Goal: Information Seeking & Learning: Learn about a topic

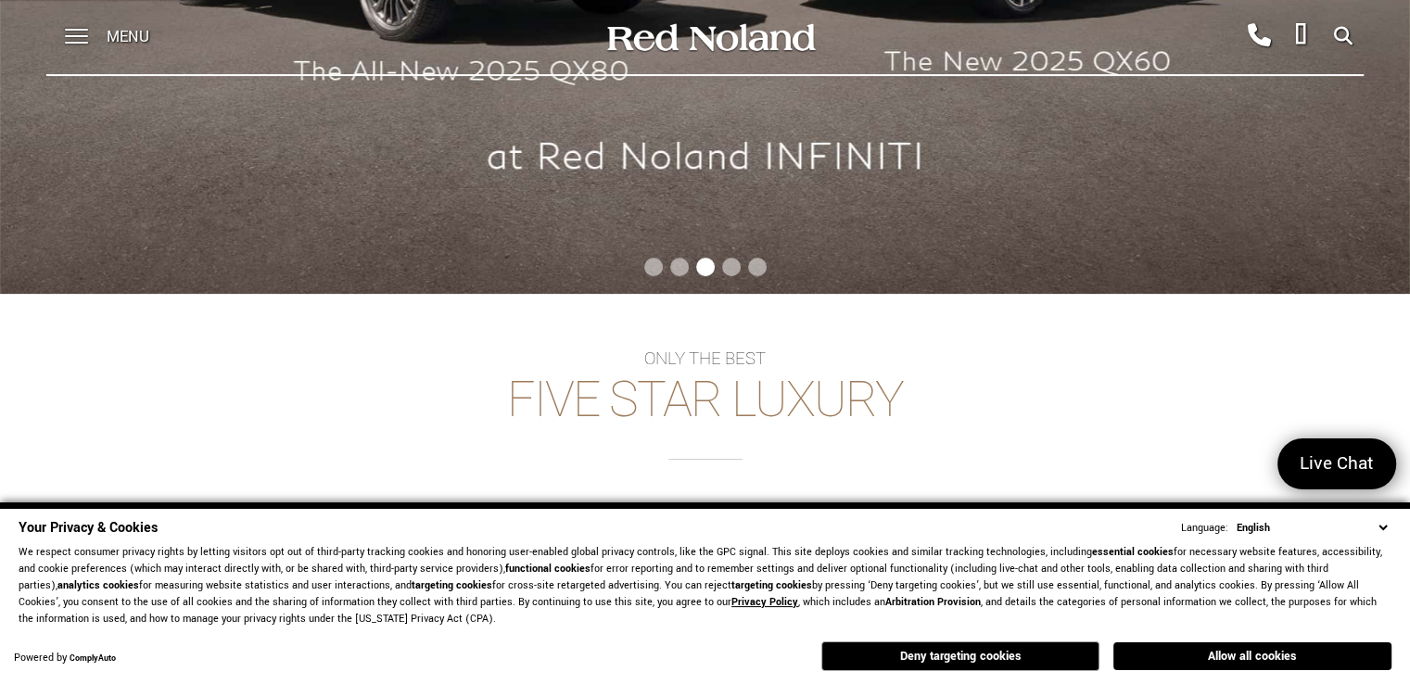
scroll to position [852, 0]
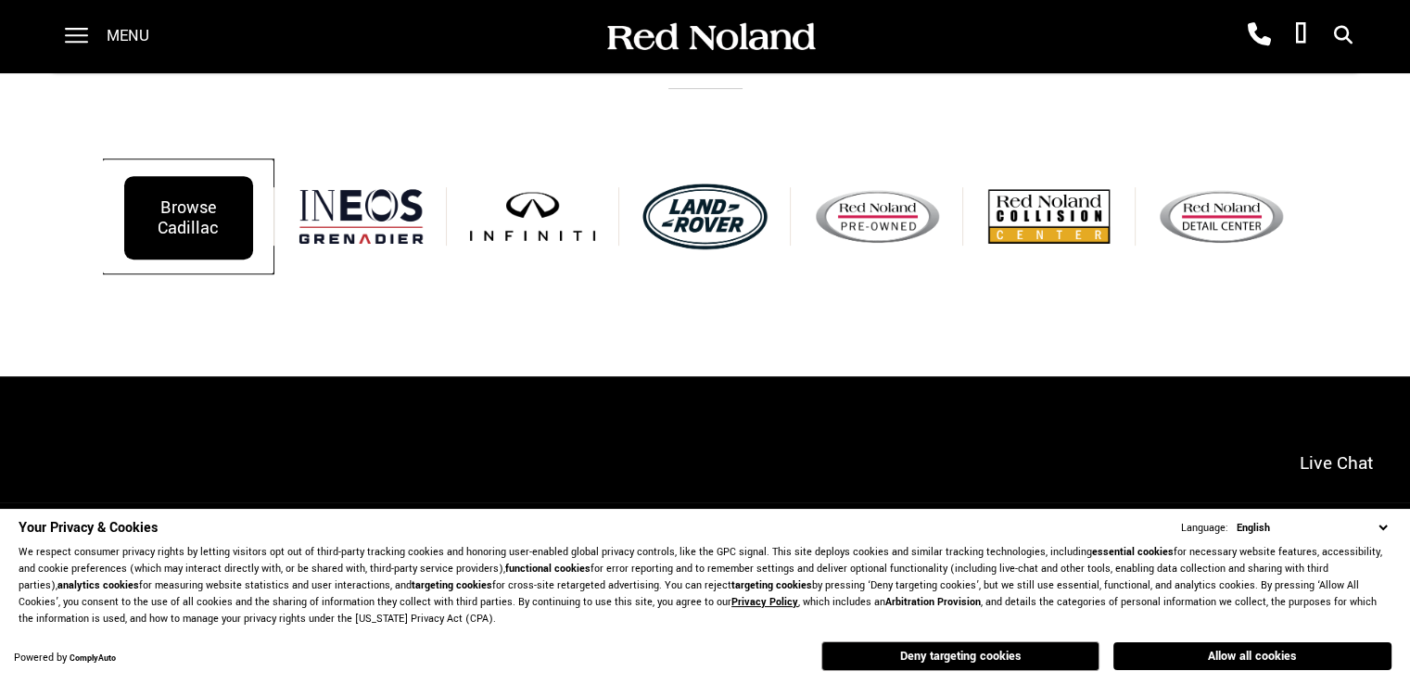
click at [232, 241] on div "Browse Cadillac" at bounding box center [188, 217] width 129 height 83
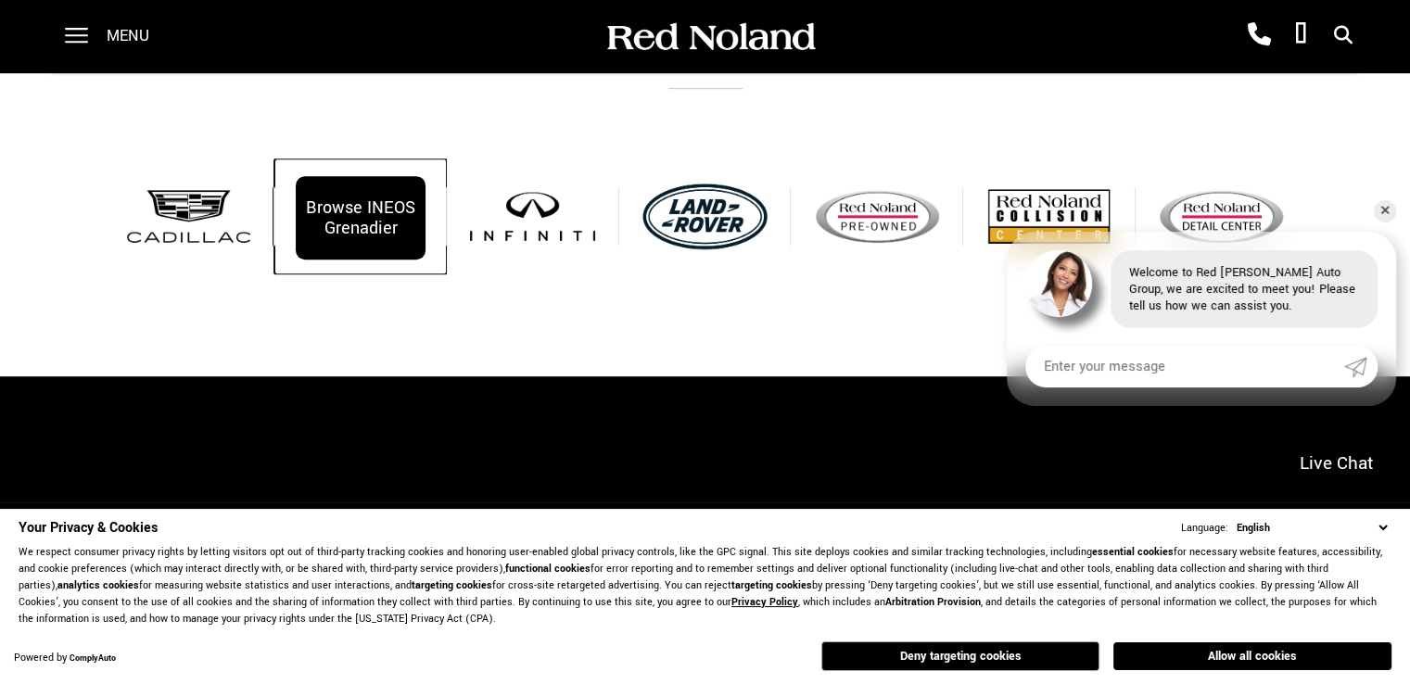
click at [362, 227] on div "Browse INEOS Grenadier" at bounding box center [360, 217] width 129 height 83
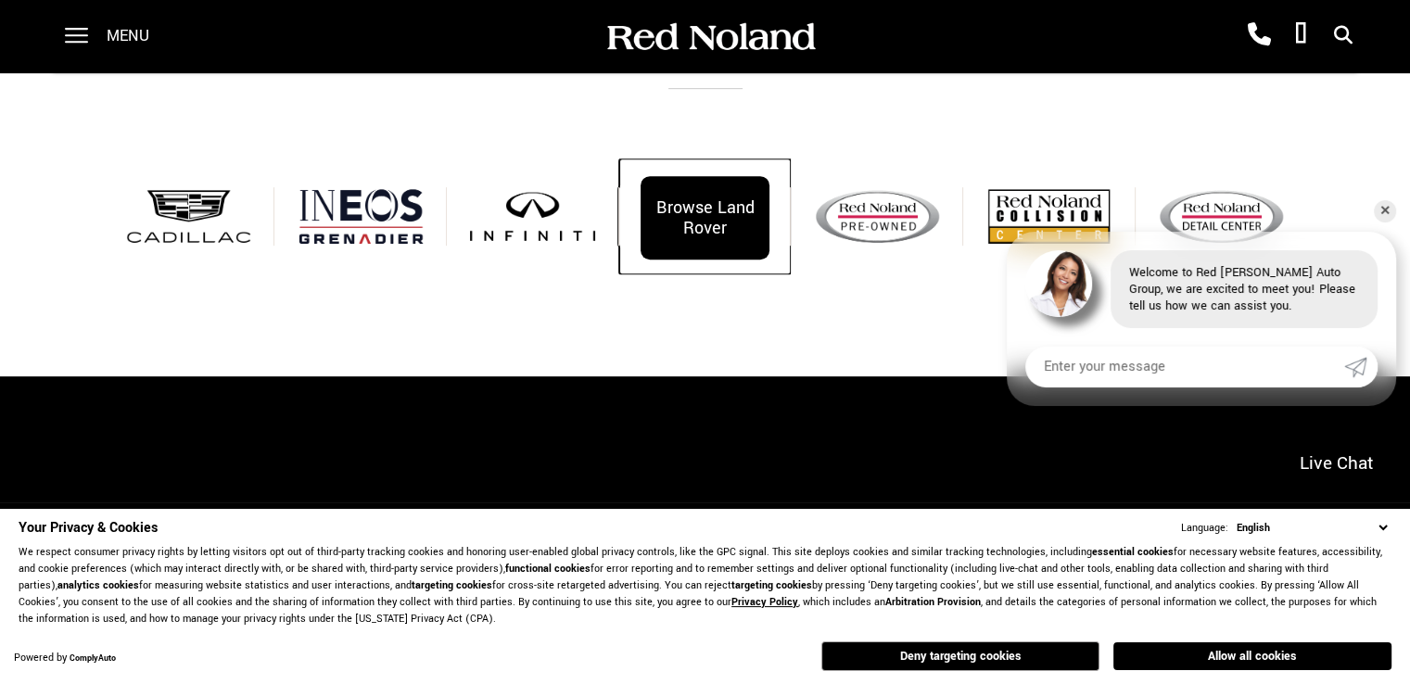
click at [655, 235] on div "Browse Land Rover" at bounding box center [705, 217] width 129 height 83
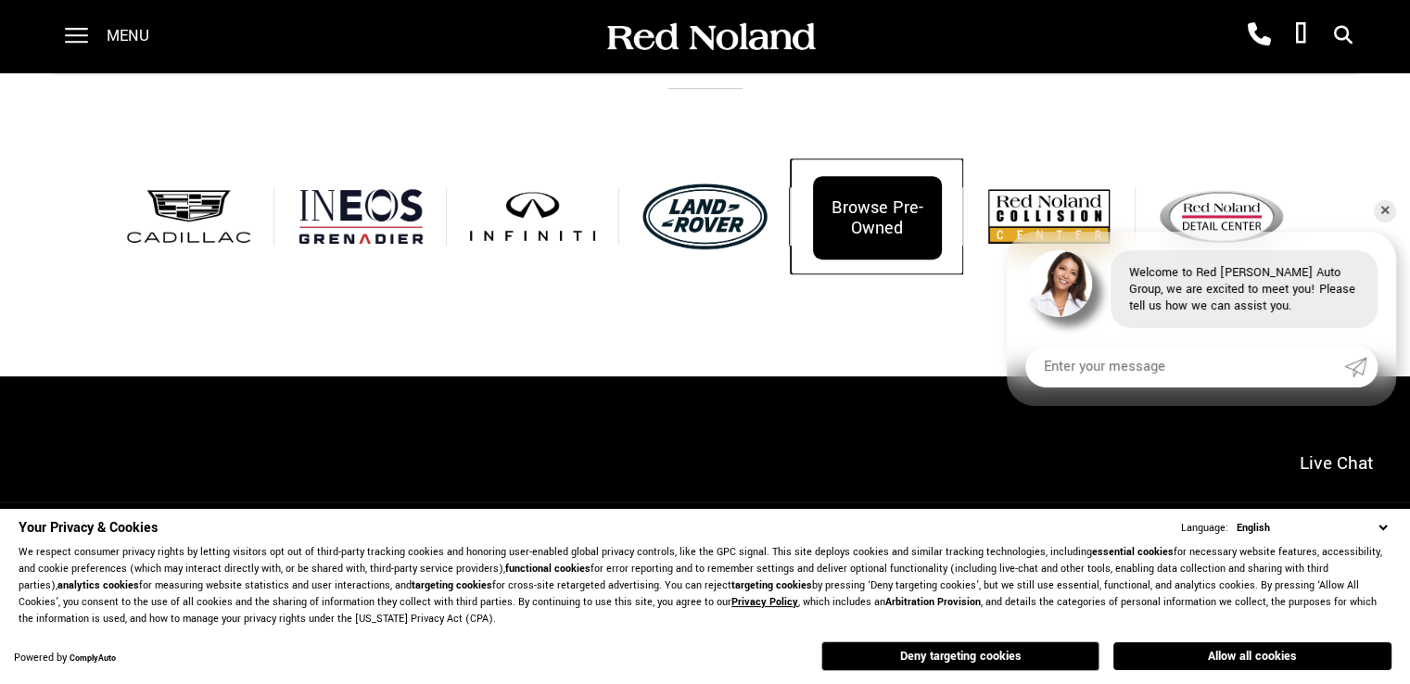
click at [834, 197] on div "Browse Pre-Owned" at bounding box center [877, 217] width 129 height 83
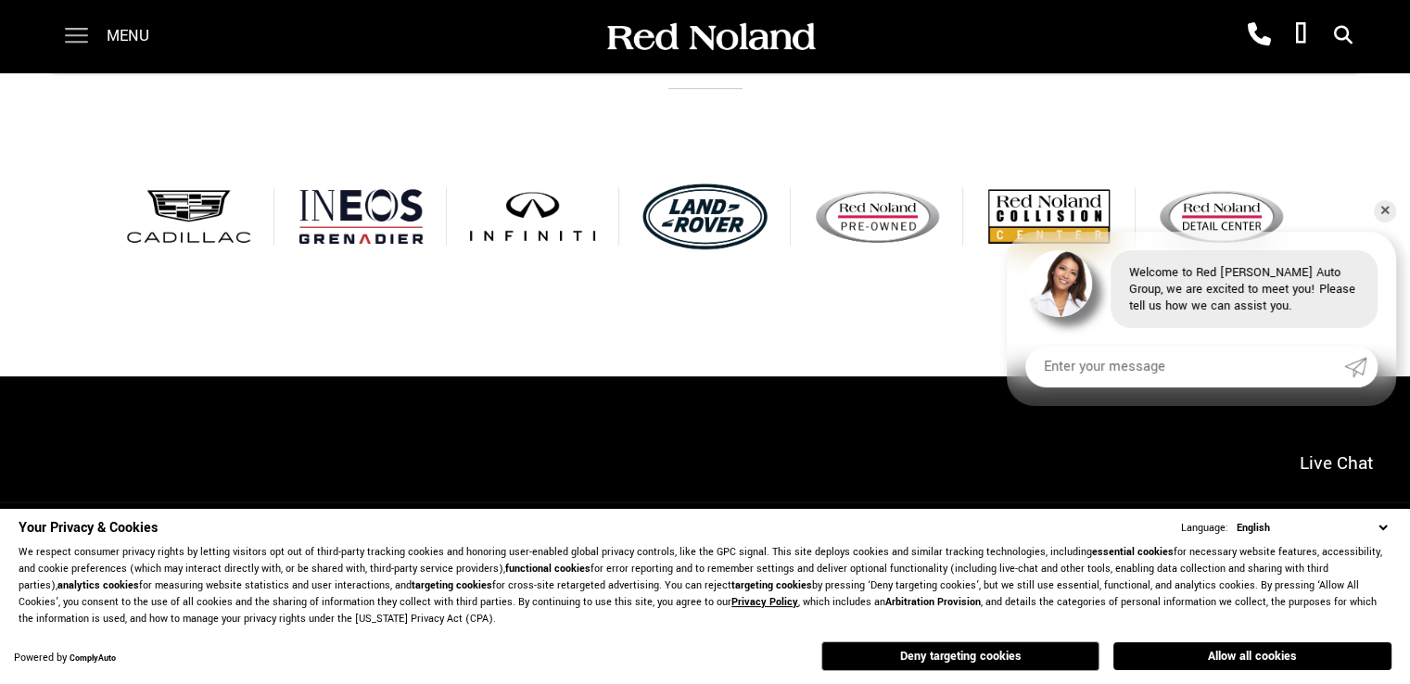
click at [85, 31] on span at bounding box center [76, 30] width 23 height 2
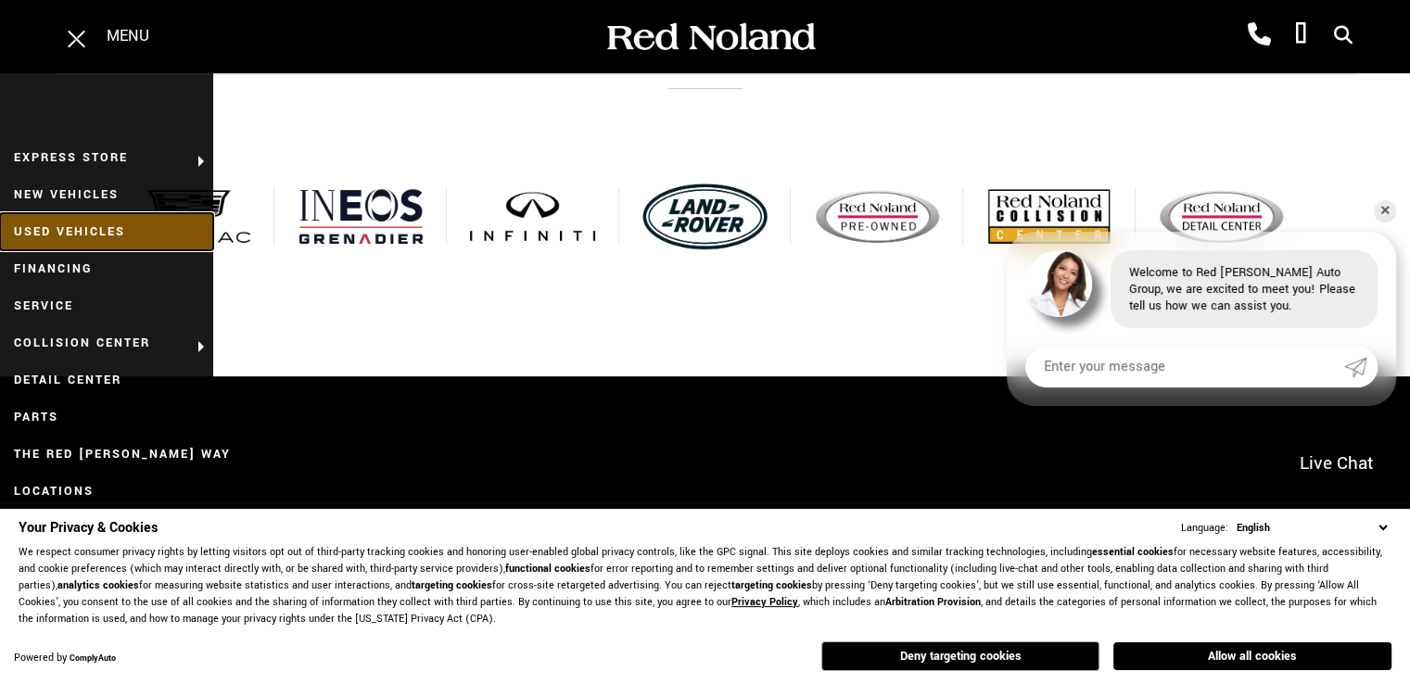
click at [98, 235] on link "Used Vehicles" at bounding box center [106, 231] width 213 height 37
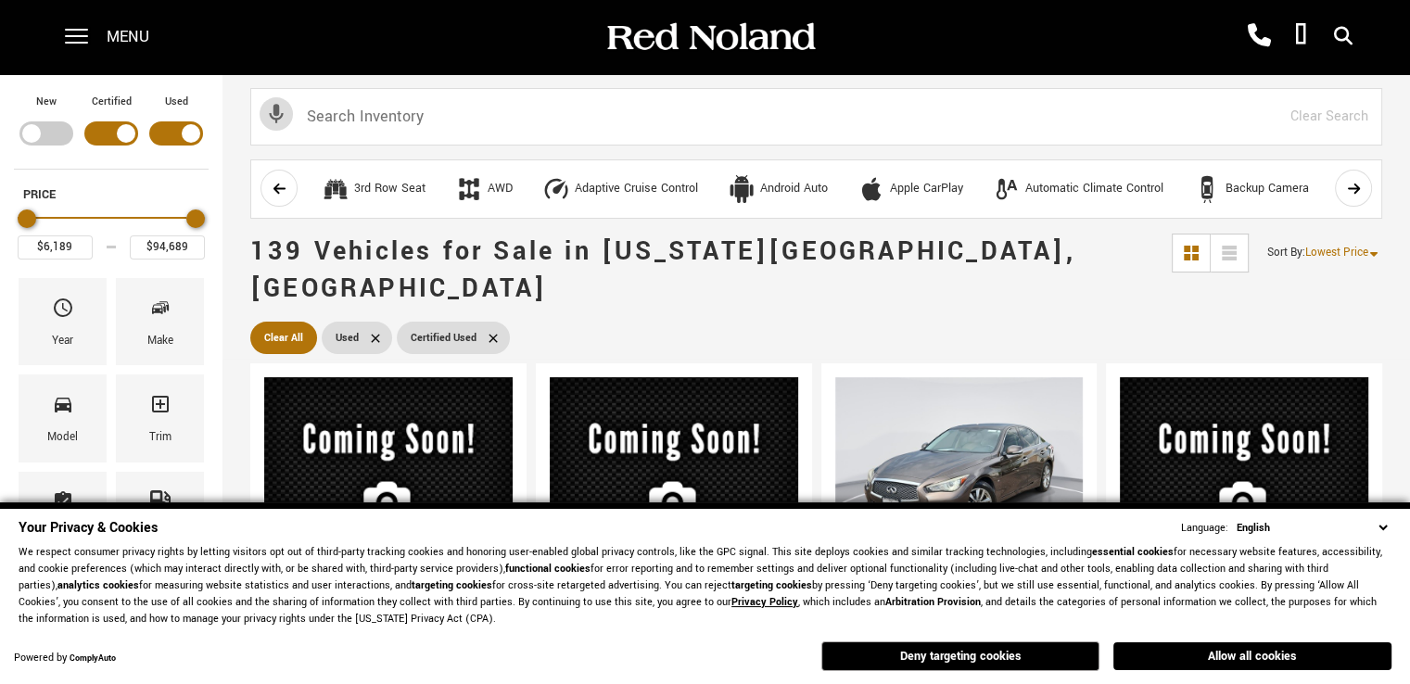
click at [1378, 525] on select "English Spanish / Español English / United Kingdom Korean / 한국어 Vietnamese / Ti…" at bounding box center [1311, 528] width 159 height 18
click at [1249, 653] on button "Allow all cookies" at bounding box center [1252, 656] width 278 height 28
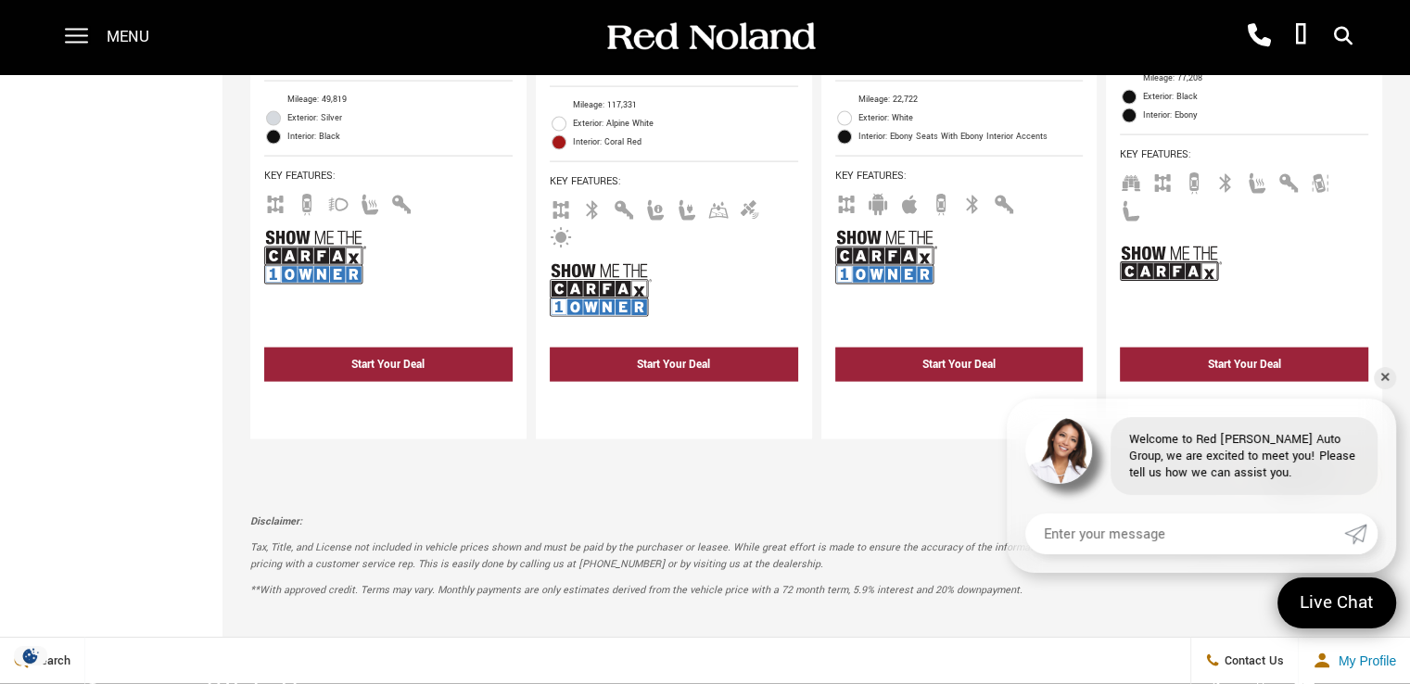
scroll to position [4264, 0]
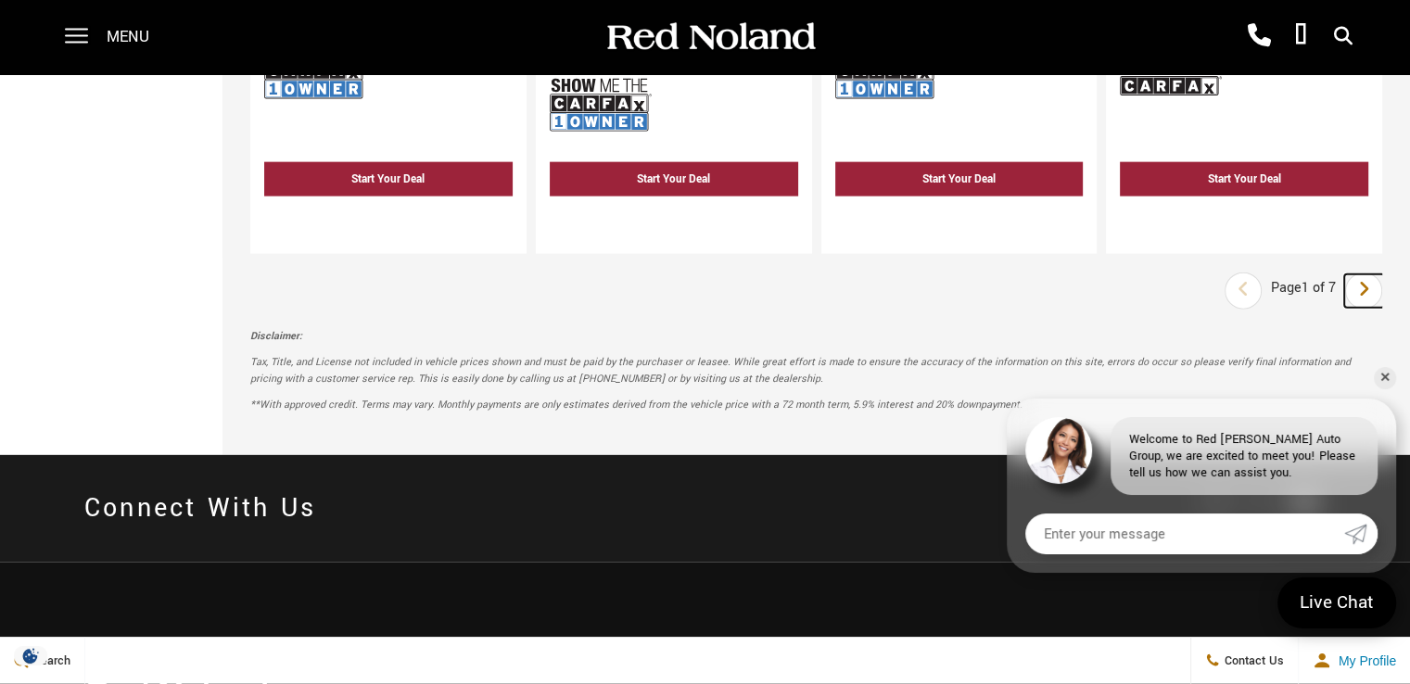
click at [1370, 274] on icon "next page" at bounding box center [1364, 289] width 12 height 30
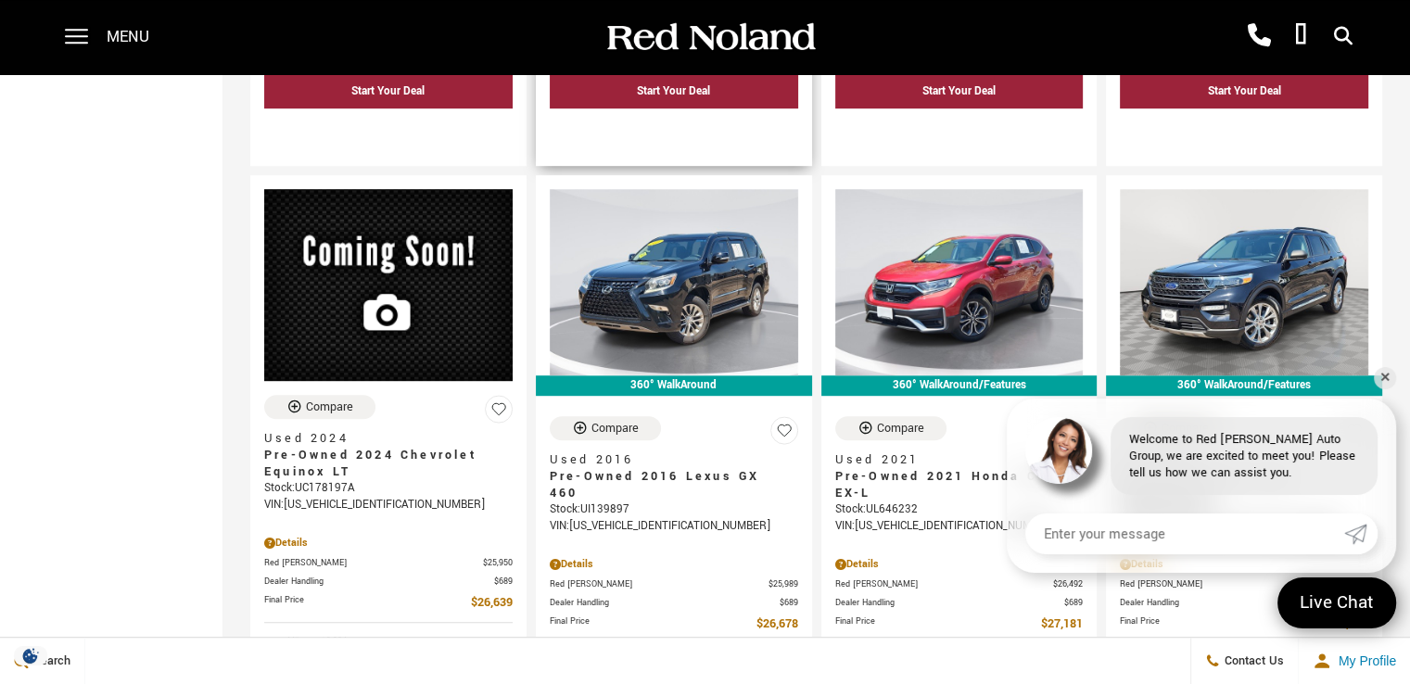
scroll to position [1020, 0]
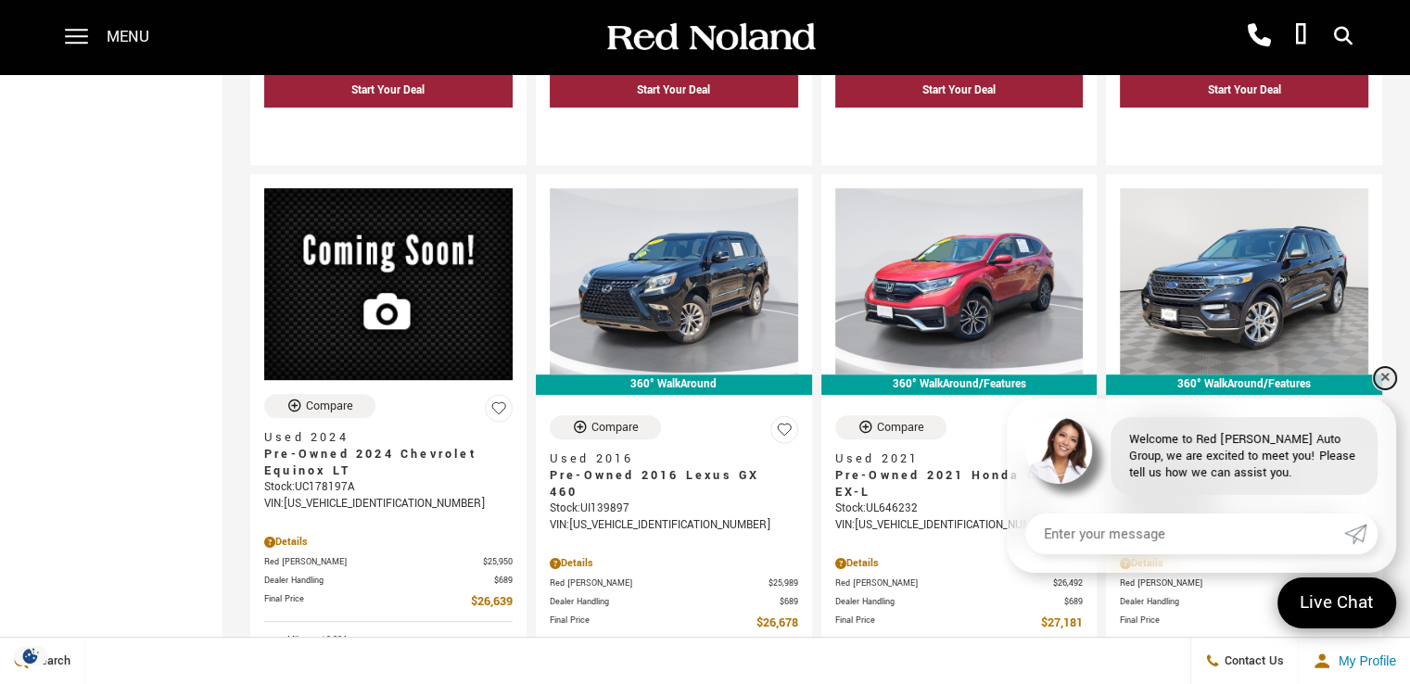
click at [1385, 384] on link "✕" at bounding box center [1385, 378] width 22 height 22
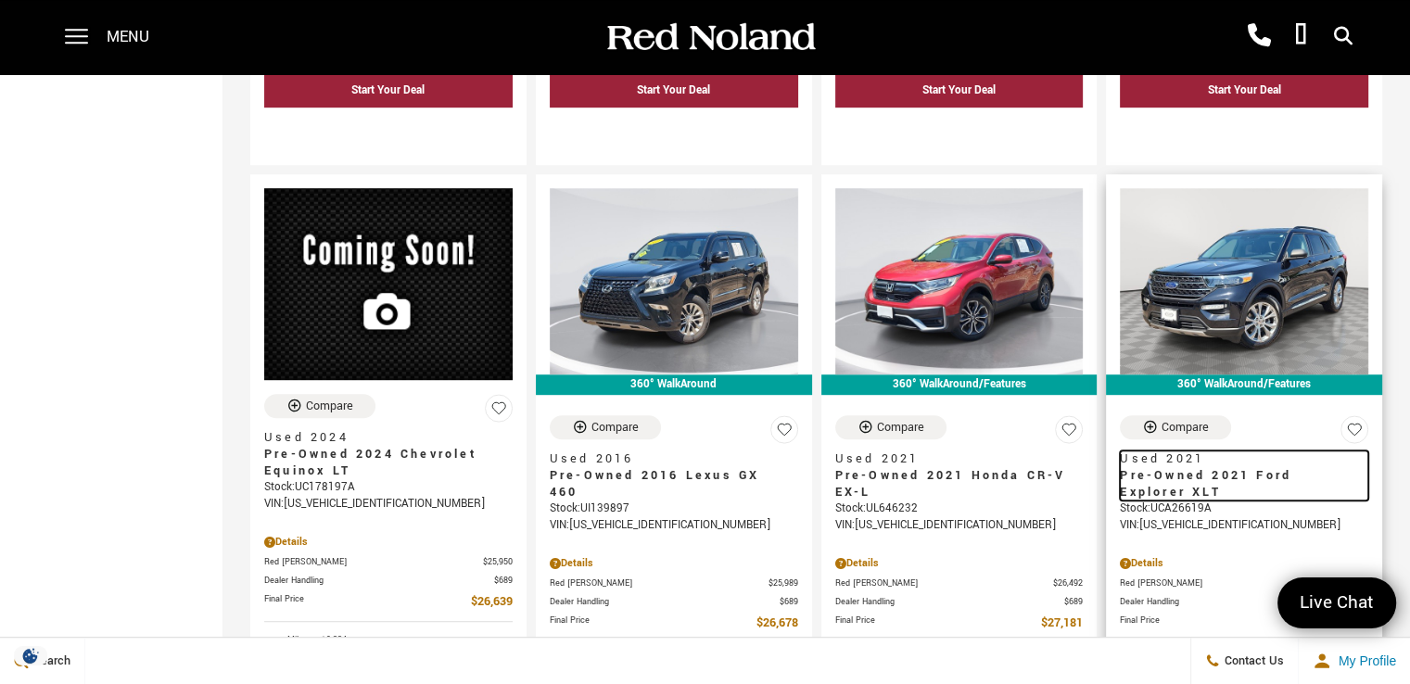
click at [1168, 467] on span "Pre-Owned 2021 Ford Explorer XLT" at bounding box center [1237, 483] width 235 height 33
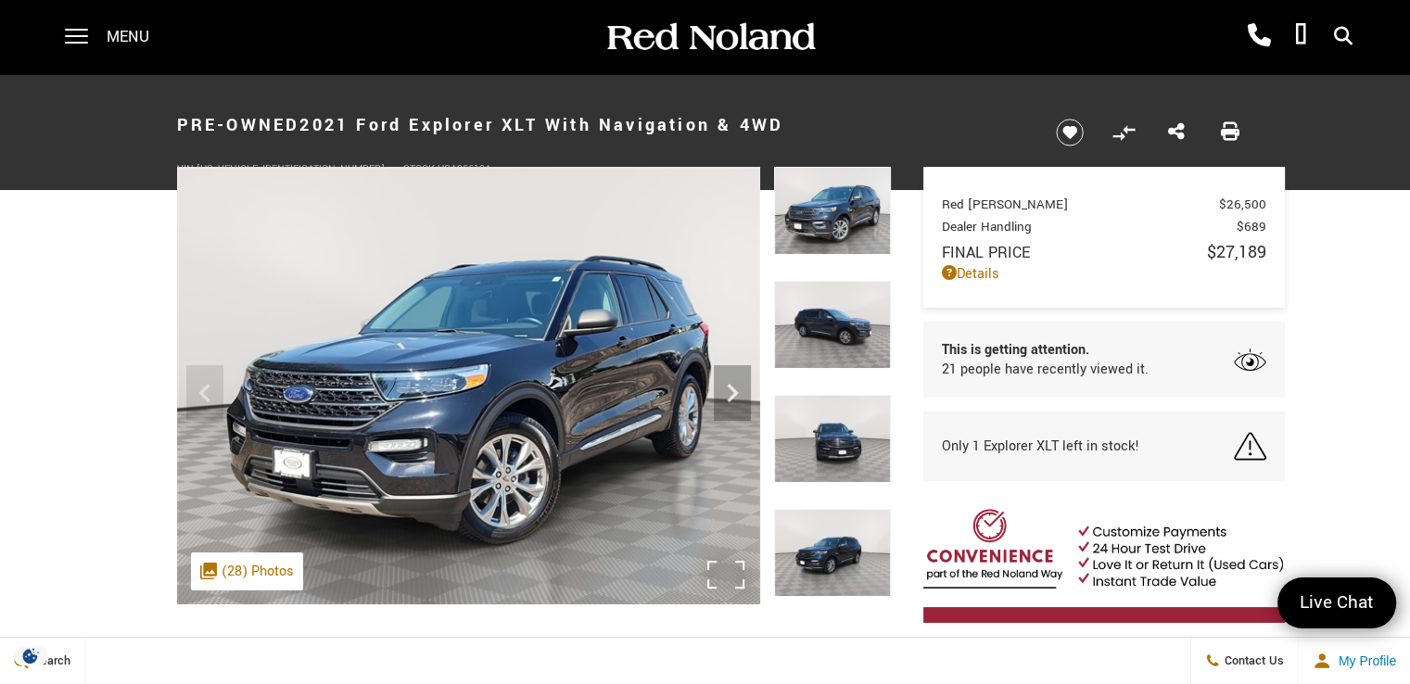
click at [267, 581] on div ".cls-1, .cls-3 { fill: #c50033; } .cls-1 { clip-rule: evenodd; } .cls-2 { clip-…" at bounding box center [247, 571] width 112 height 38
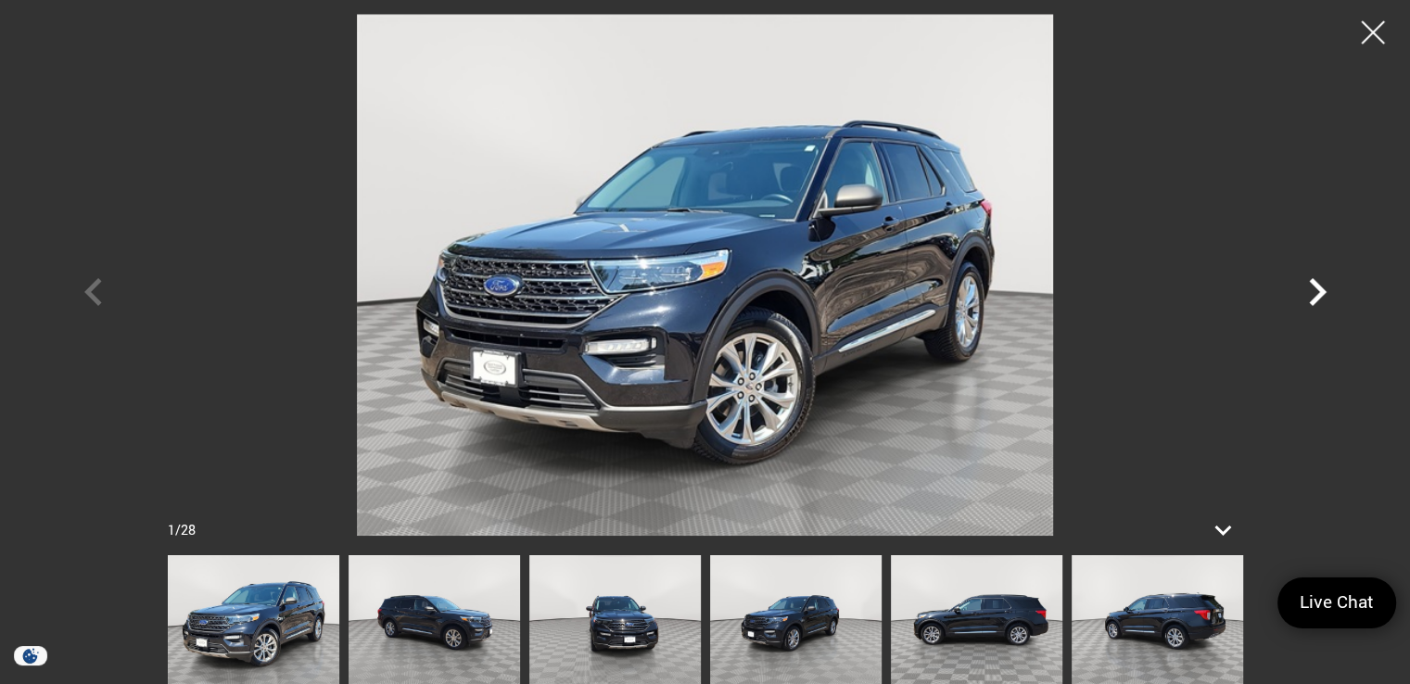
click at [1309, 282] on icon "Next" at bounding box center [1317, 292] width 56 height 56
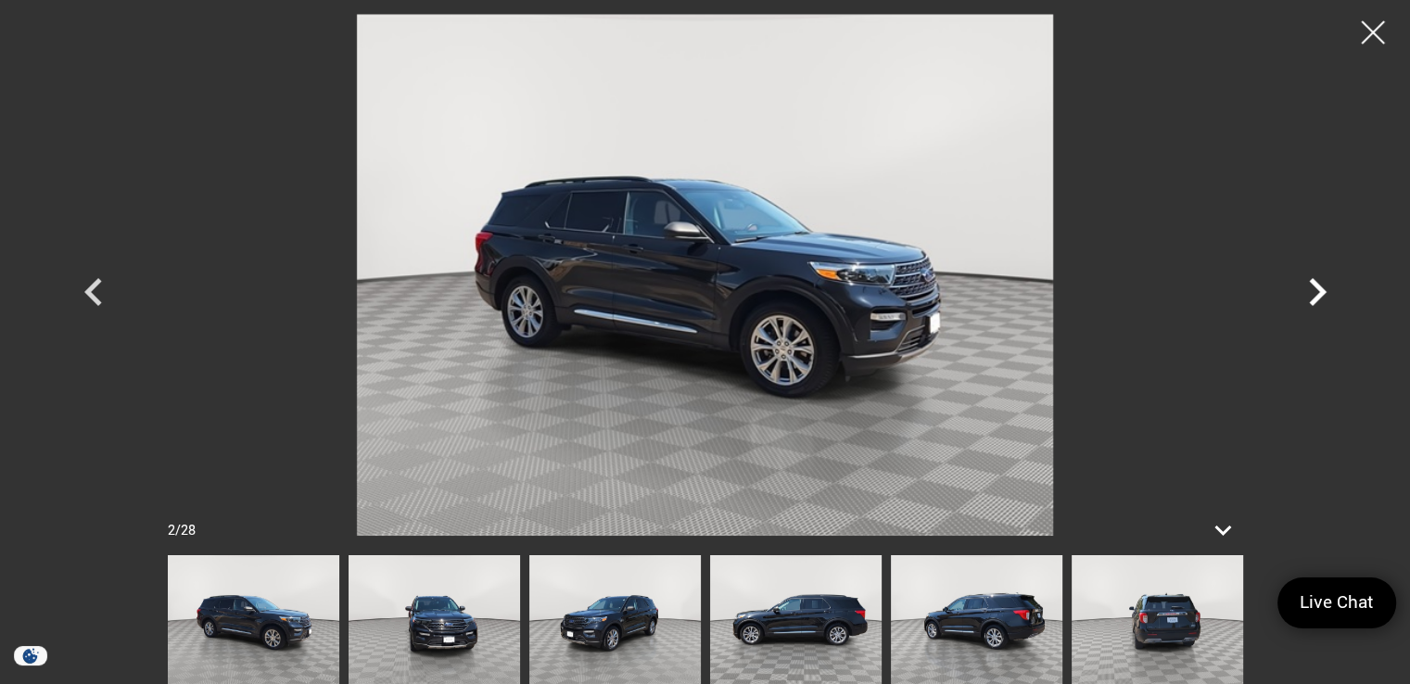
click at [1309, 282] on icon "Next" at bounding box center [1317, 292] width 56 height 56
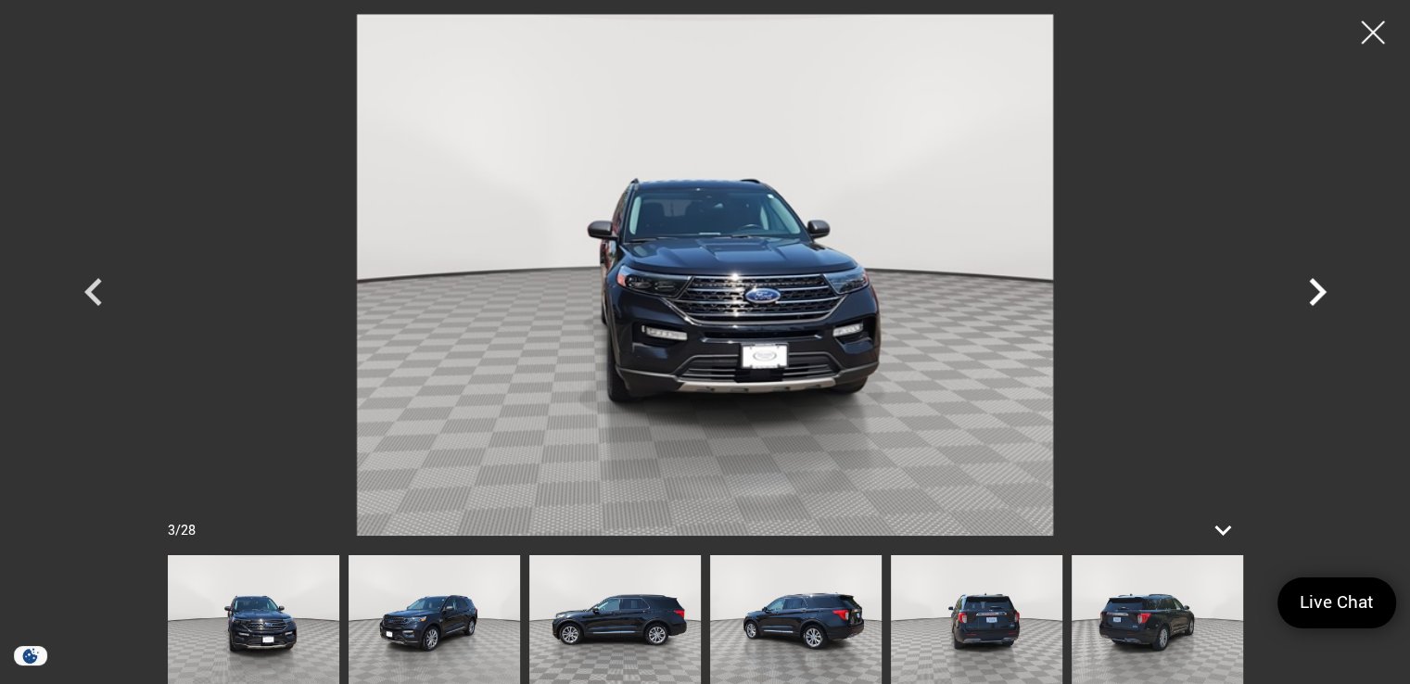
click at [1309, 282] on icon "Next" at bounding box center [1317, 292] width 56 height 56
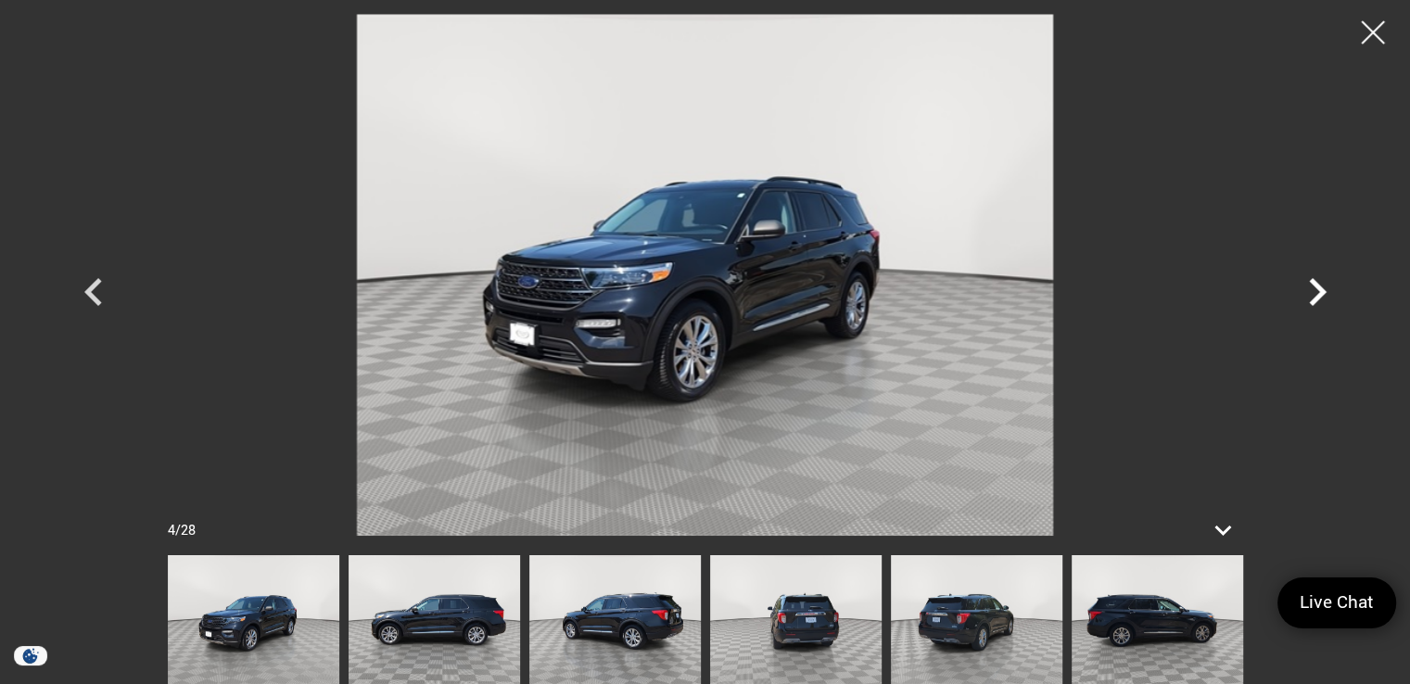
click at [1309, 282] on icon "Next" at bounding box center [1317, 292] width 56 height 56
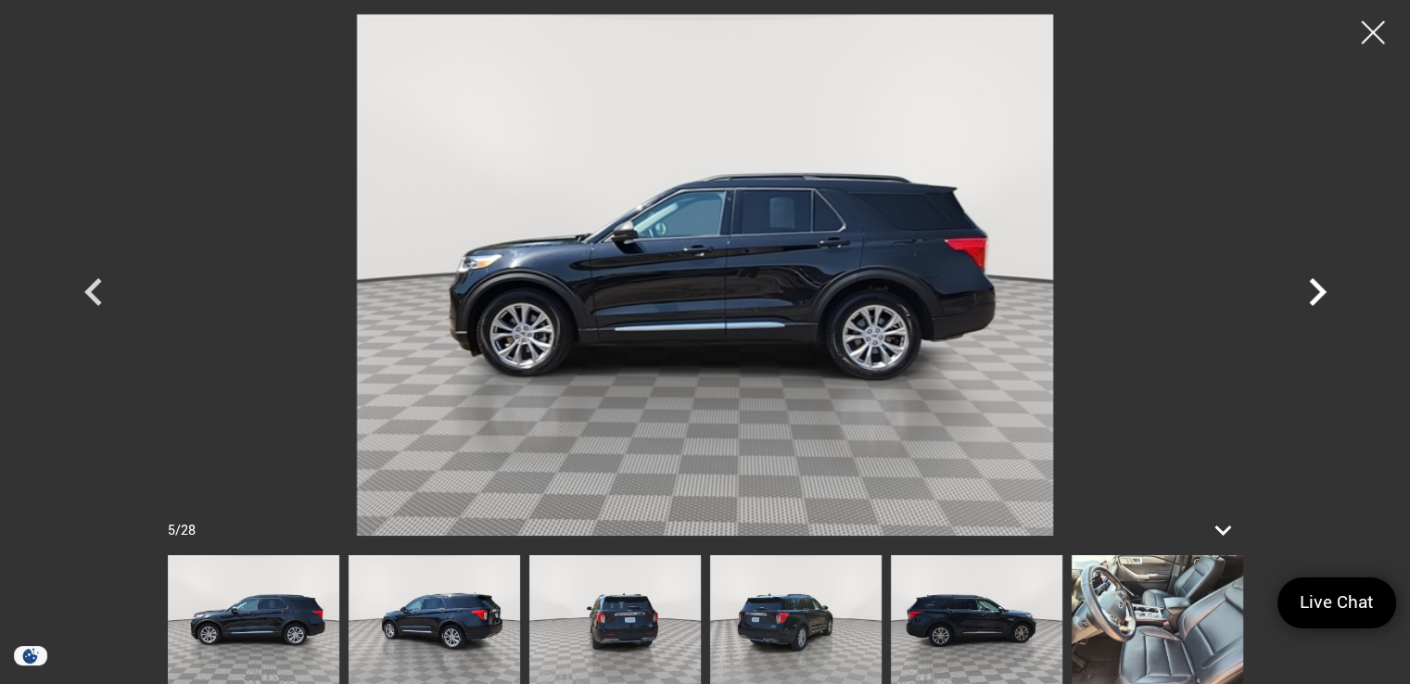
click at [1309, 281] on icon "Next" at bounding box center [1317, 292] width 56 height 56
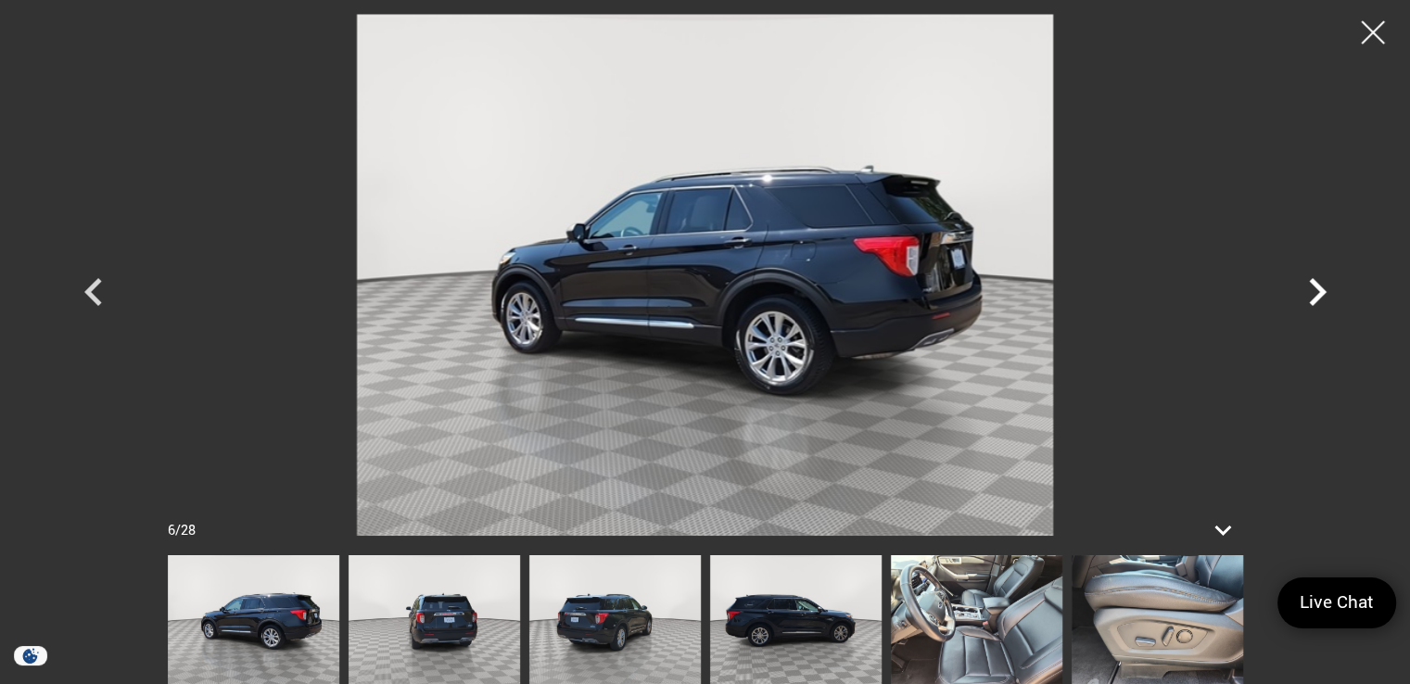
click at [1309, 281] on icon "Next" at bounding box center [1317, 292] width 56 height 56
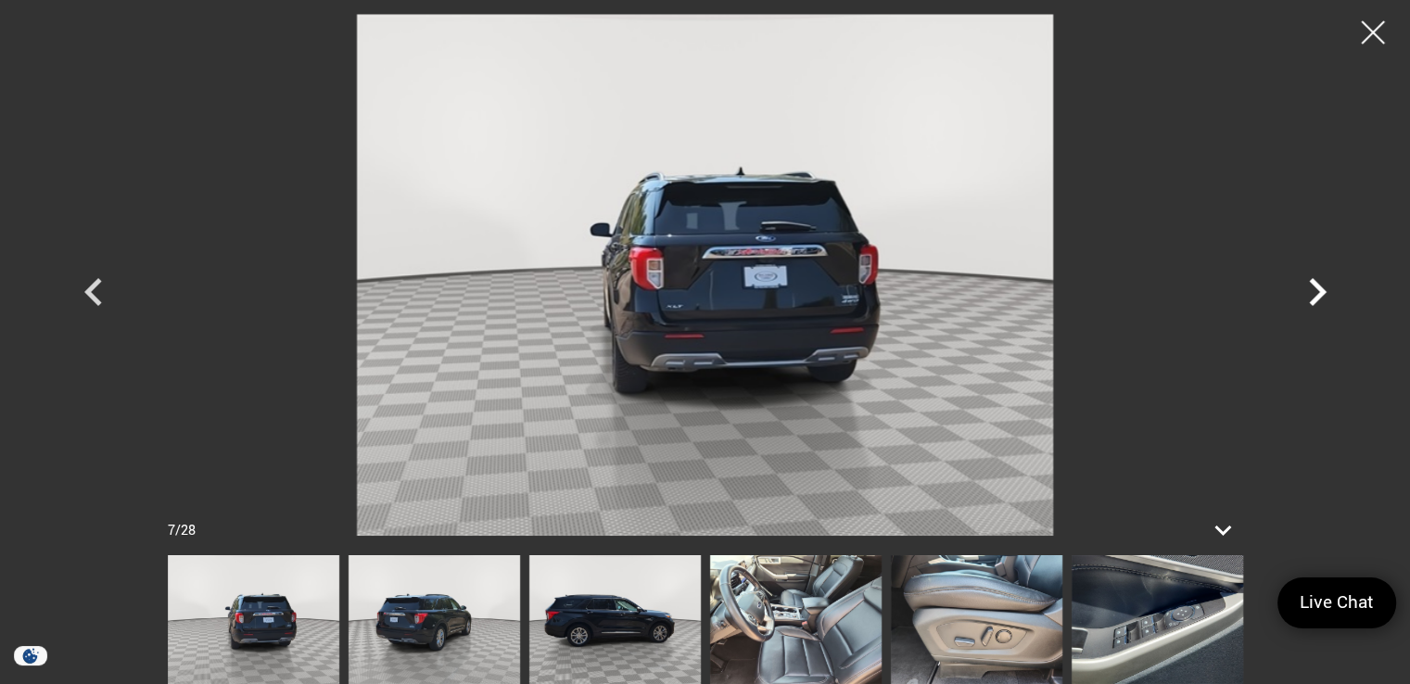
click at [1309, 281] on icon "Next" at bounding box center [1317, 292] width 56 height 56
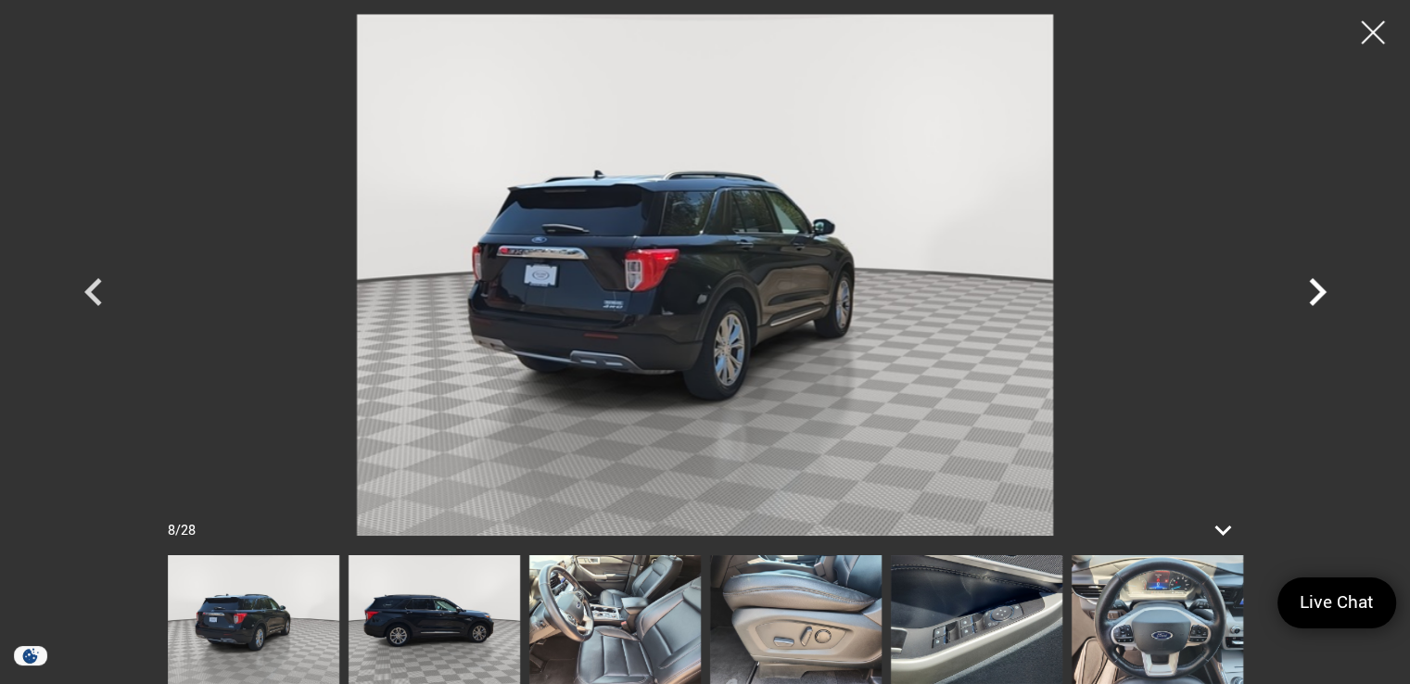
click at [1309, 281] on icon "Next" at bounding box center [1317, 292] width 56 height 56
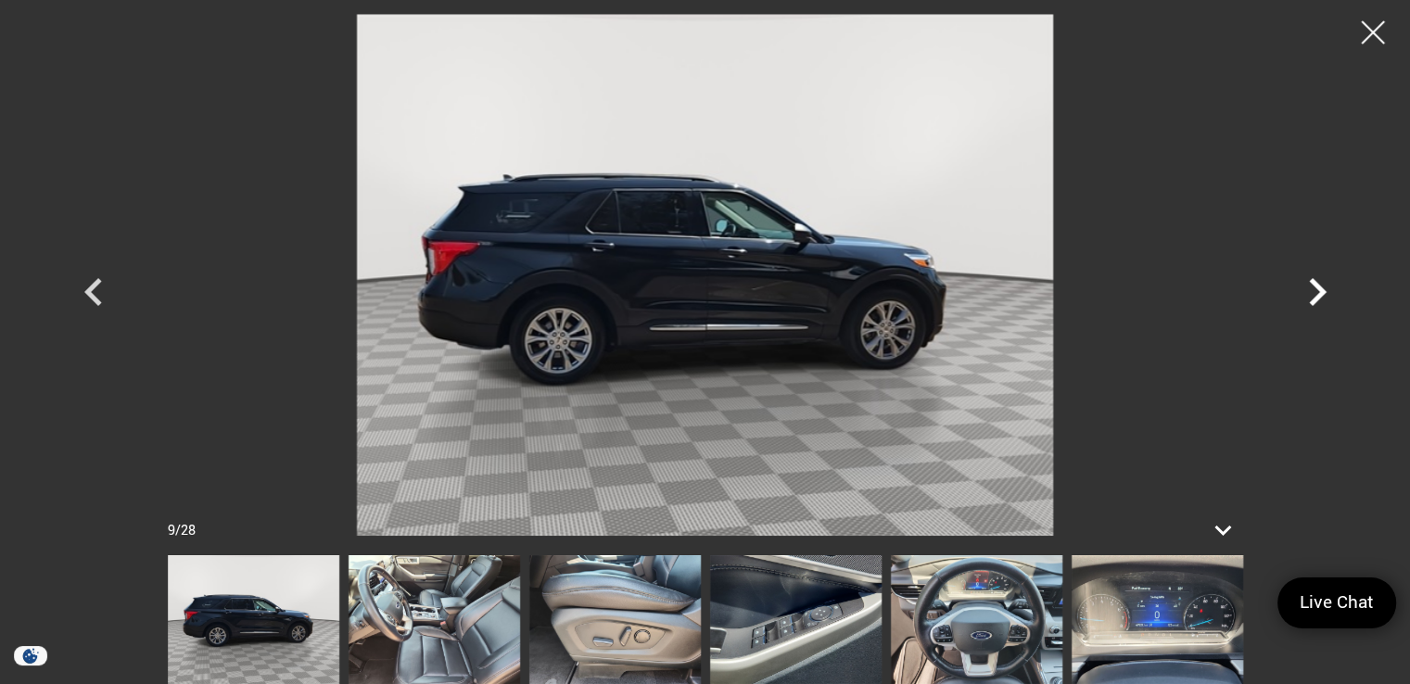
click at [1309, 281] on icon "Next" at bounding box center [1317, 292] width 56 height 56
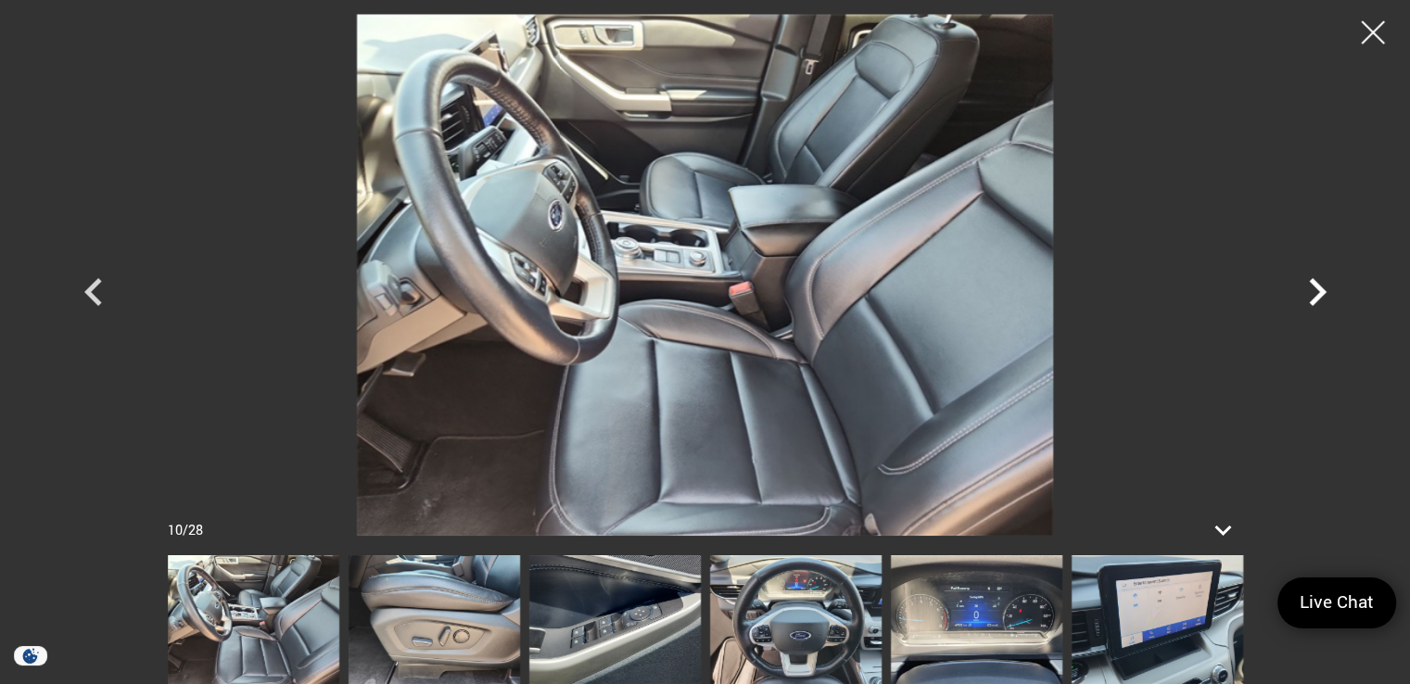
click at [1309, 281] on icon "Next" at bounding box center [1317, 292] width 56 height 56
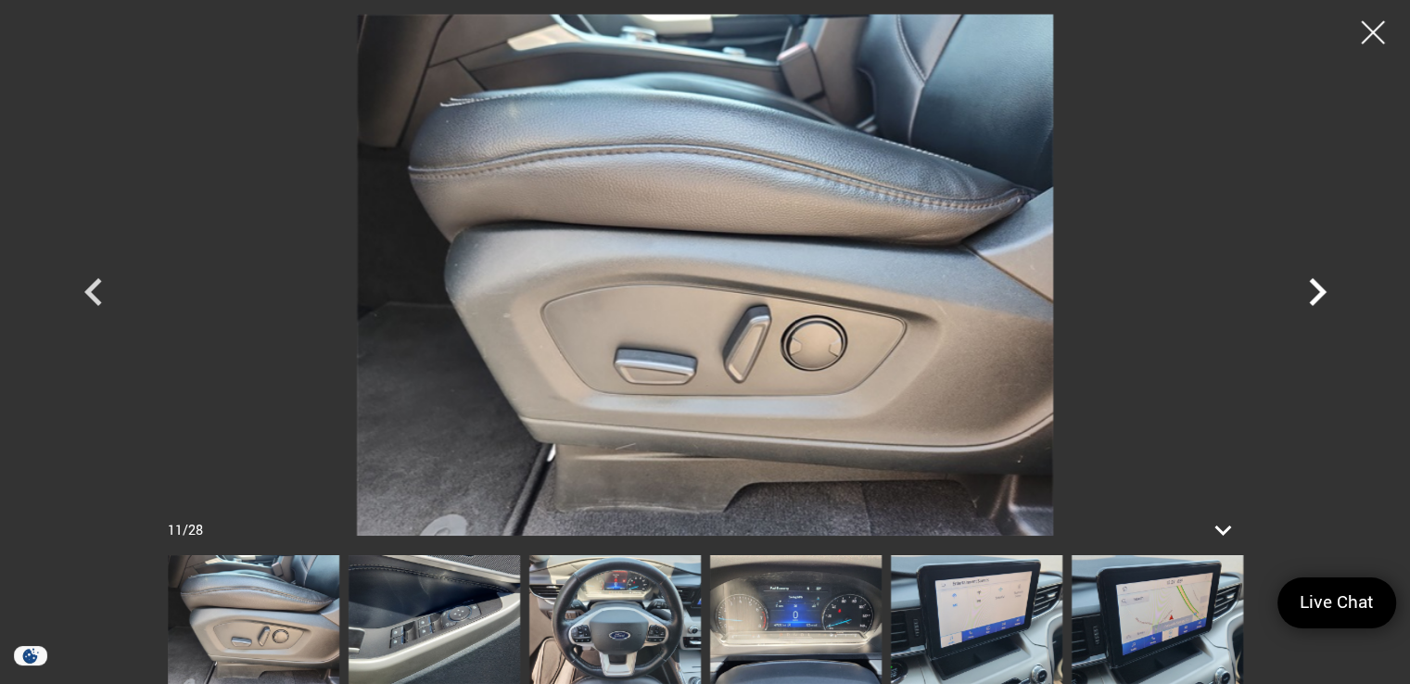
click at [1309, 281] on icon "Next" at bounding box center [1317, 292] width 56 height 56
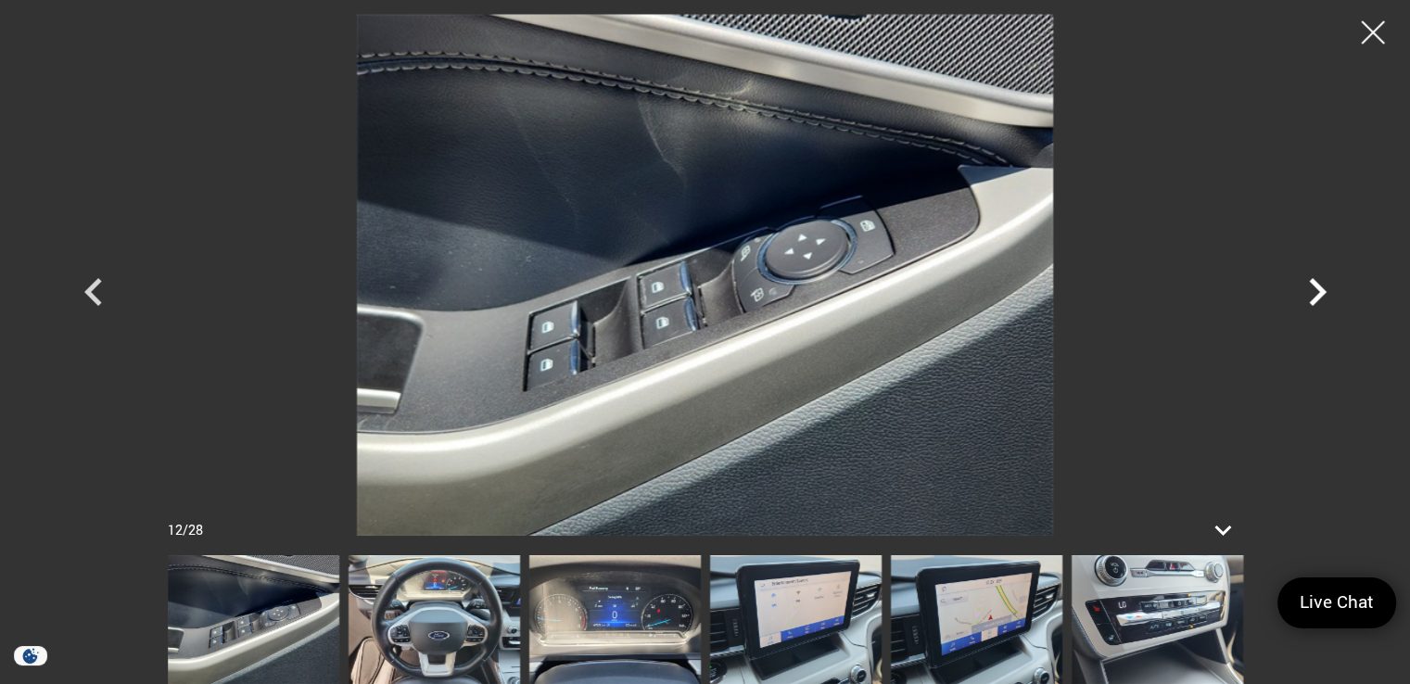
click at [1309, 281] on icon "Next" at bounding box center [1317, 292] width 56 height 56
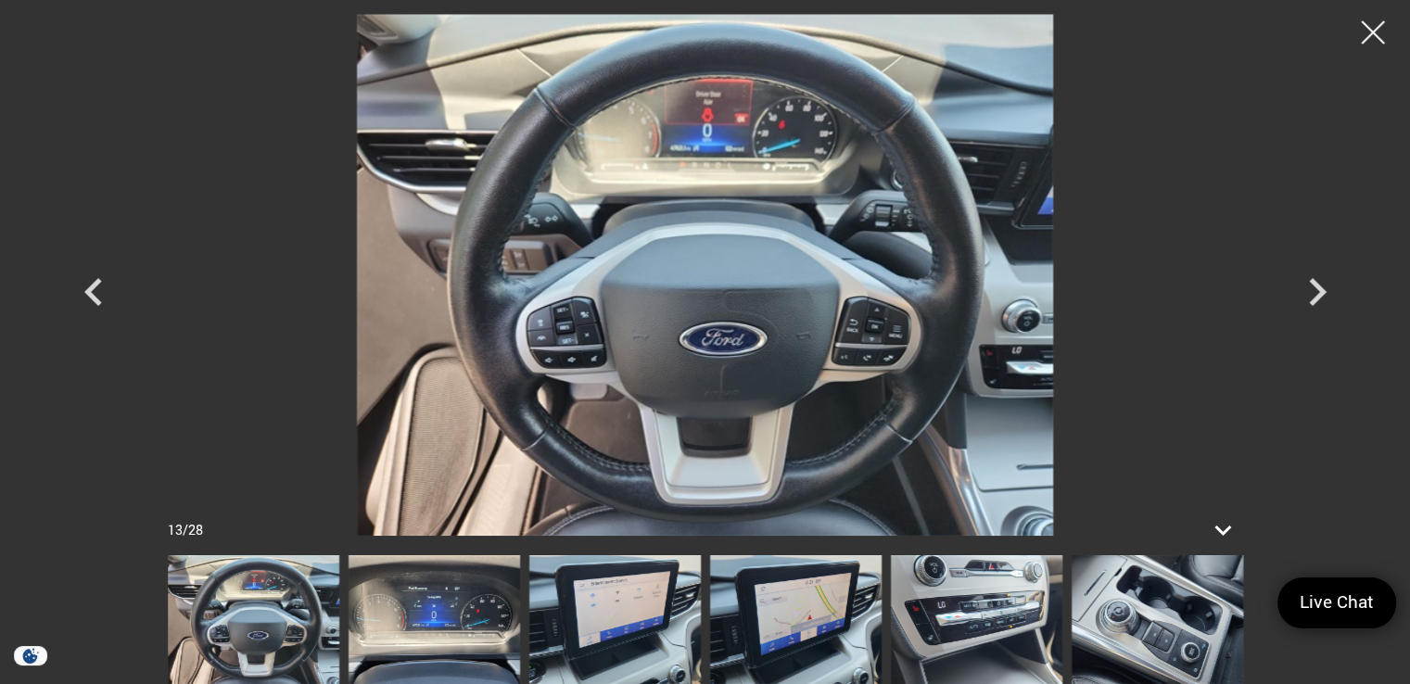
click at [1388, 28] on div at bounding box center [1373, 32] width 46 height 46
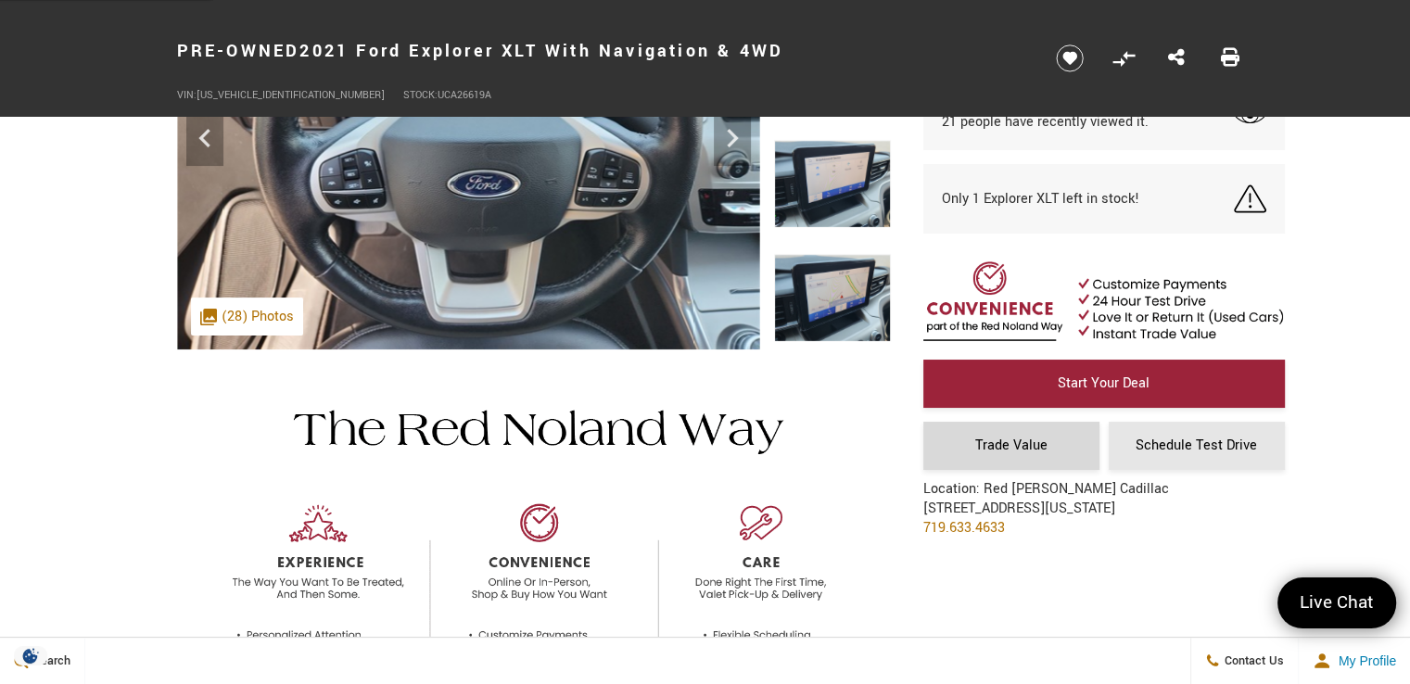
scroll to position [371, 0]
